Goal: Task Accomplishment & Management: Use online tool/utility

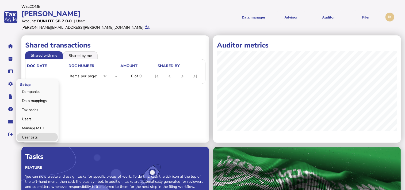
click at [29, 133] on link "User lists" at bounding box center [37, 137] width 41 height 8
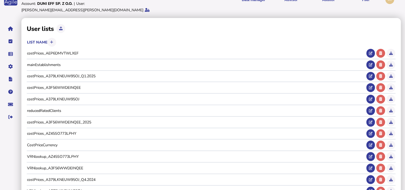
scroll to position [27, 0]
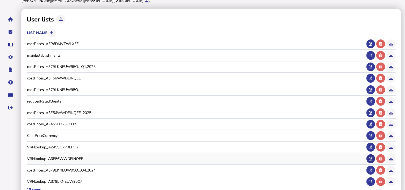
click at [372, 154] on button at bounding box center [371, 158] width 9 height 9
type input "**********"
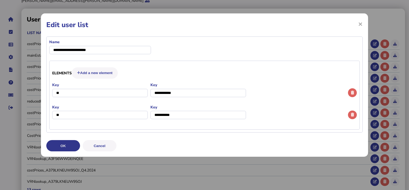
click at [65, 149] on button "OK" at bounding box center [63, 145] width 34 height 11
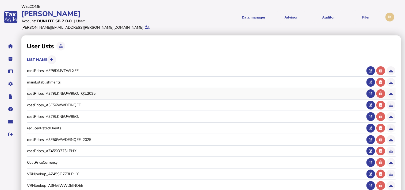
scroll to position [0, 0]
click at [250, 39] on div "VAT Transaction list Upload list" at bounding box center [258, 37] width 43 height 27
click at [250, 42] on link "Upload list" at bounding box center [258, 46] width 41 height 8
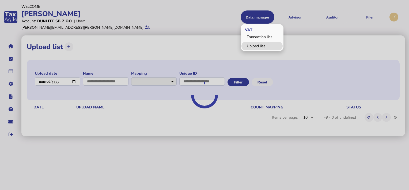
select select "**********"
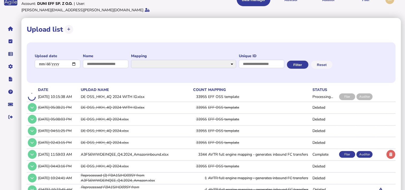
scroll to position [27, 0]
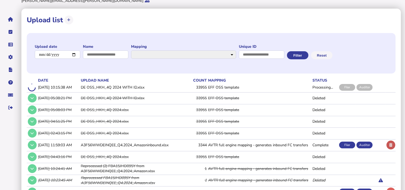
click at [389, 141] on button at bounding box center [391, 144] width 9 height 9
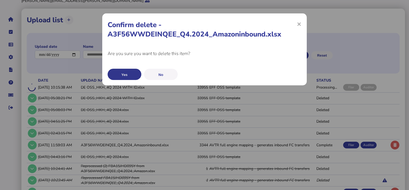
click at [133, 75] on button "Yes" at bounding box center [125, 74] width 34 height 11
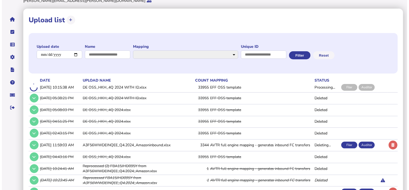
scroll to position [0, 0]
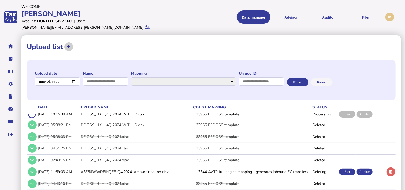
click at [68, 45] on icon at bounding box center [68, 46] width 3 height 3
select select "**********"
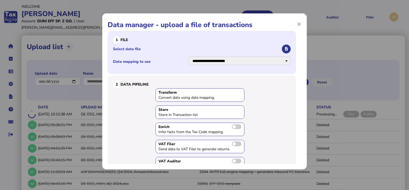
click at [285, 48] on icon "button" at bounding box center [286, 48] width 3 height 3
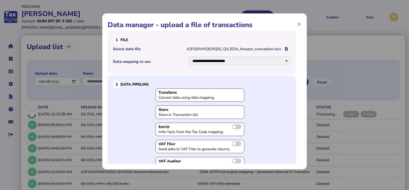
scroll to position [35, 0]
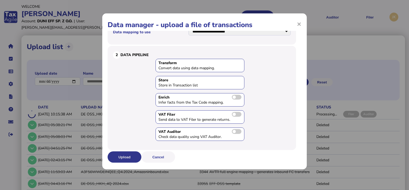
click at [136, 156] on button "Upload" at bounding box center [125, 156] width 34 height 11
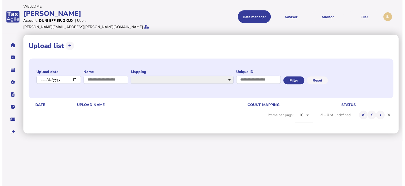
scroll to position [0, 0]
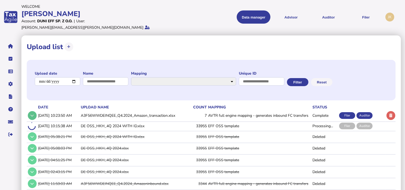
click at [29, 111] on button at bounding box center [32, 115] width 9 height 9
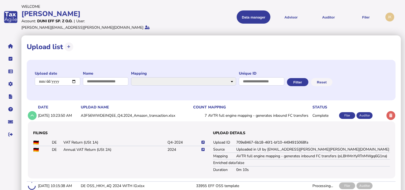
click at [203, 140] on icon at bounding box center [203, 141] width 3 height 3
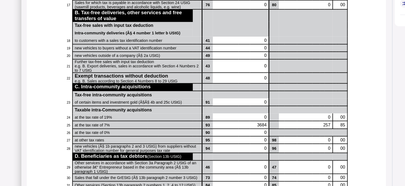
scroll to position [321, 0]
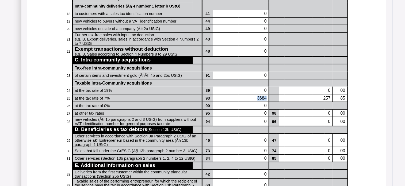
drag, startPoint x: 256, startPoint y: 107, endPoint x: 273, endPoint y: 107, distance: 17.4
click at [273, 101] on tr "25 at the tax rate of 7% 93 3684 257 85" at bounding box center [206, 97] width 283 height 7
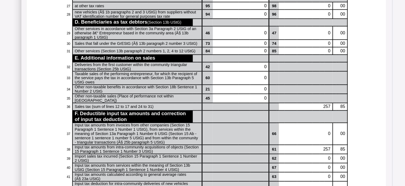
scroll to position [455, 0]
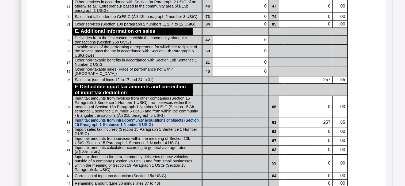
drag, startPoint x: 147, startPoint y: 133, endPoint x: 75, endPoint y: 127, distance: 71.4
click at [75, 127] on td "Input tax amounts from intra-community acquisitions of objects (Section 15 Para…" at bounding box center [138, 122] width 130 height 9
